Goal: Task Accomplishment & Management: Manage account settings

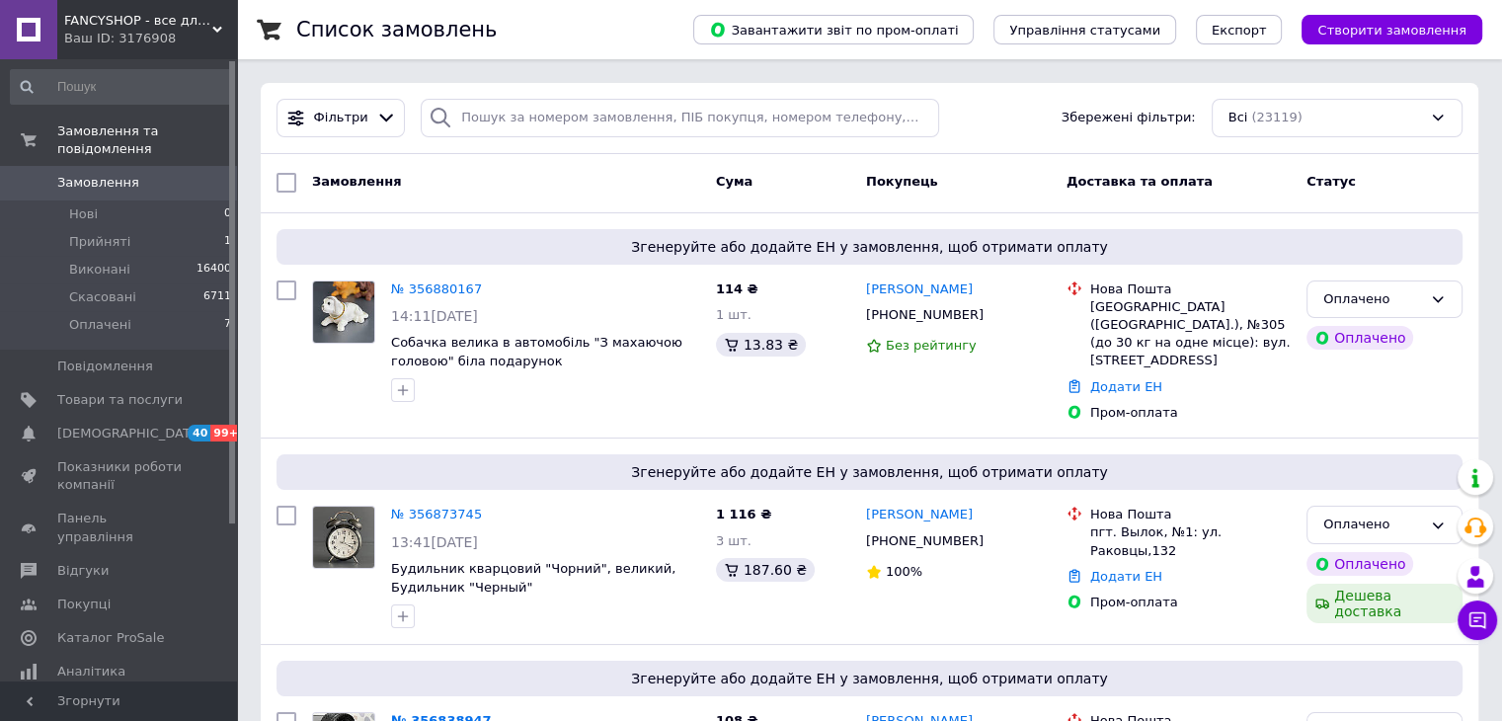
click at [124, 174] on span "Замовлення" at bounding box center [98, 183] width 82 height 18
click at [130, 425] on span "[DEMOGRAPHIC_DATA]" at bounding box center [119, 434] width 125 height 18
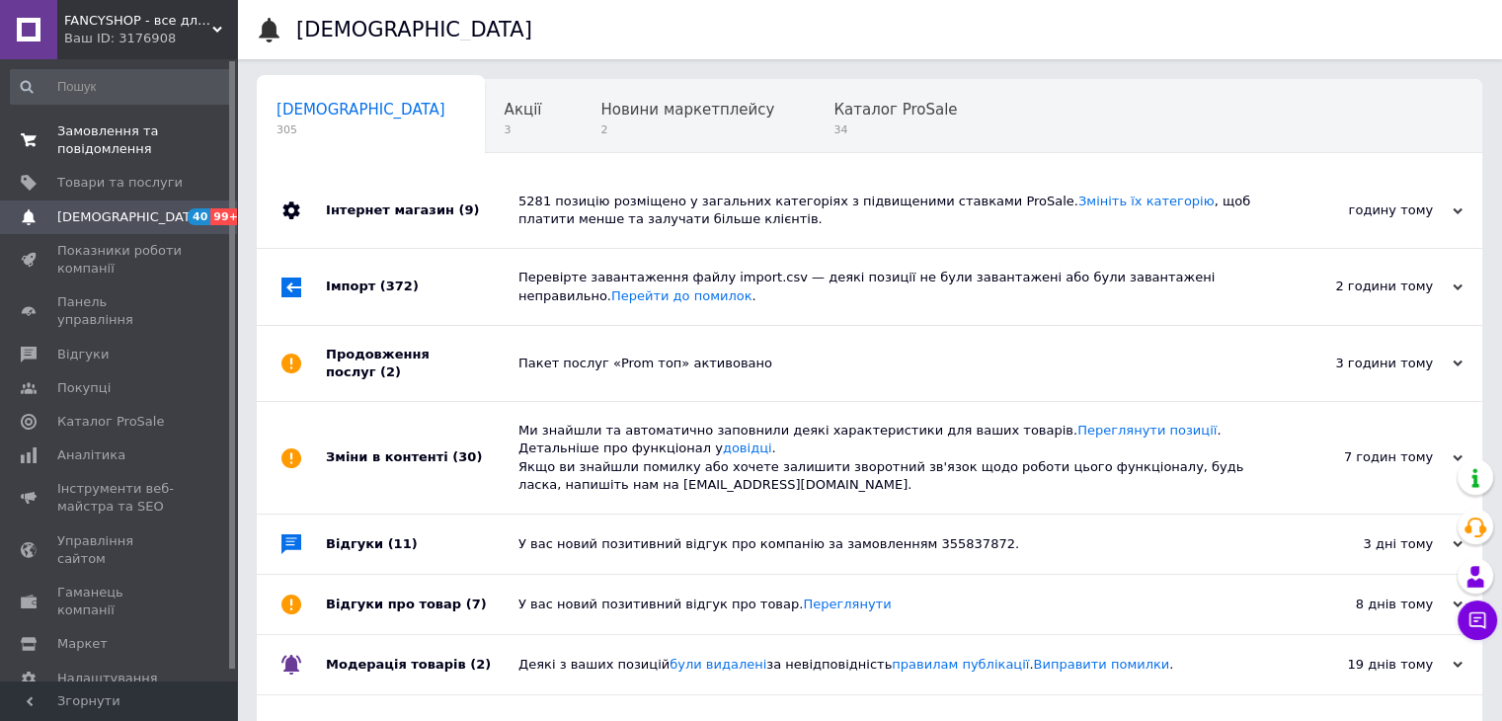
click at [138, 135] on span "Замовлення та повідомлення" at bounding box center [119, 140] width 125 height 36
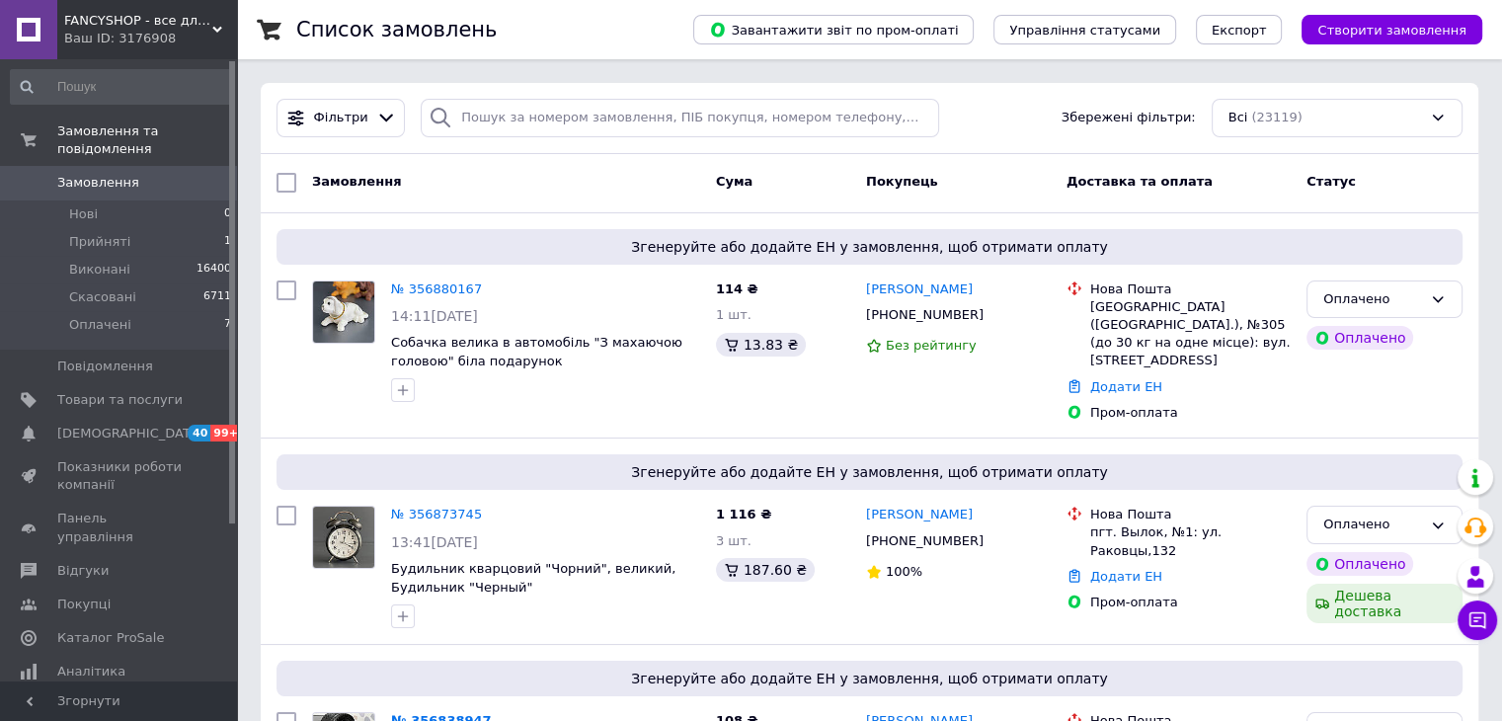
click at [108, 174] on span "Замовлення" at bounding box center [98, 183] width 82 height 18
click at [130, 174] on span "Замовлення" at bounding box center [119, 183] width 125 height 18
